Goal: Navigation & Orientation: Understand site structure

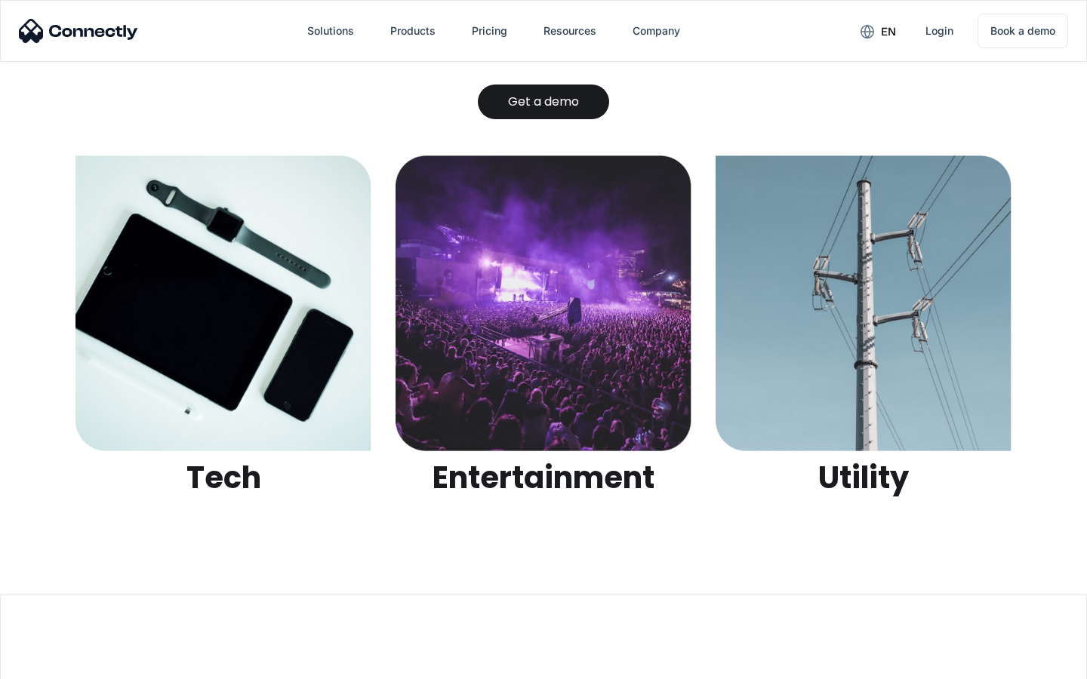
scroll to position [4761, 0]
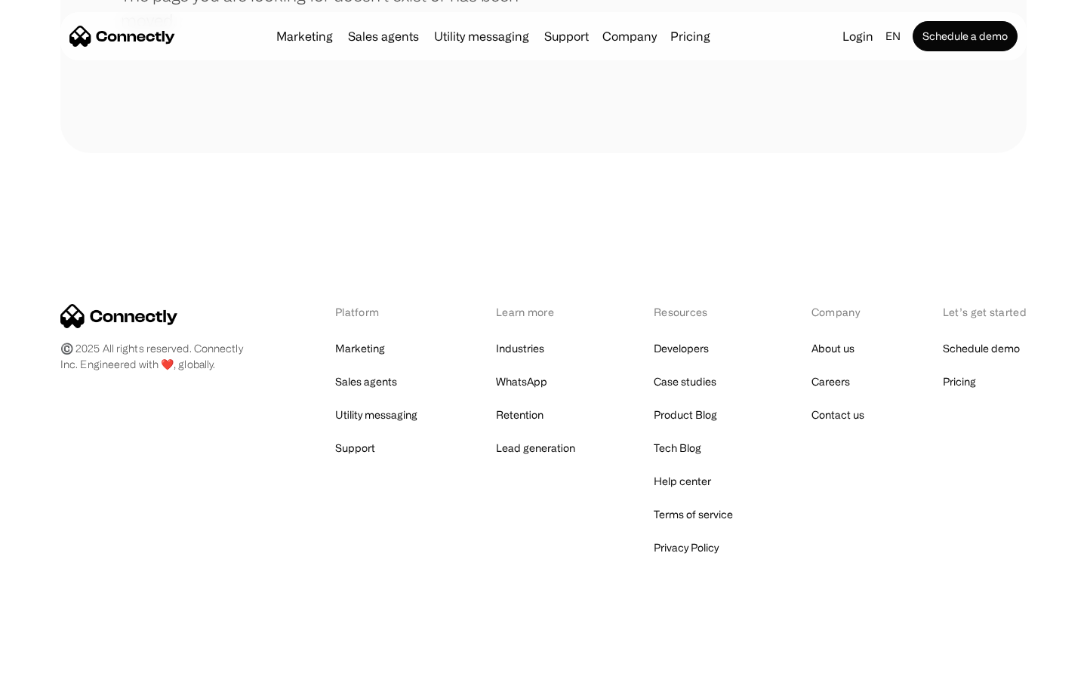
scroll to position [275, 0]
